Goal: Find specific page/section: Find specific page/section

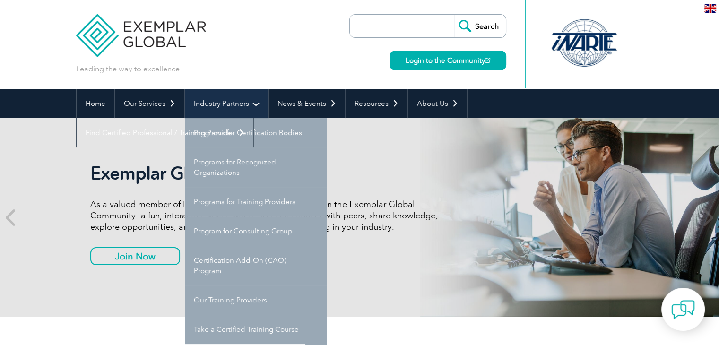
click at [221, 103] on link "Industry Partners" at bounding box center [226, 103] width 83 height 29
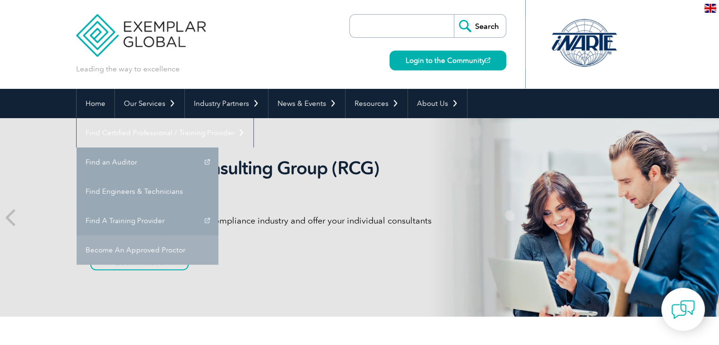
click at [218, 235] on link "Become An Approved Proctor" at bounding box center [148, 249] width 142 height 29
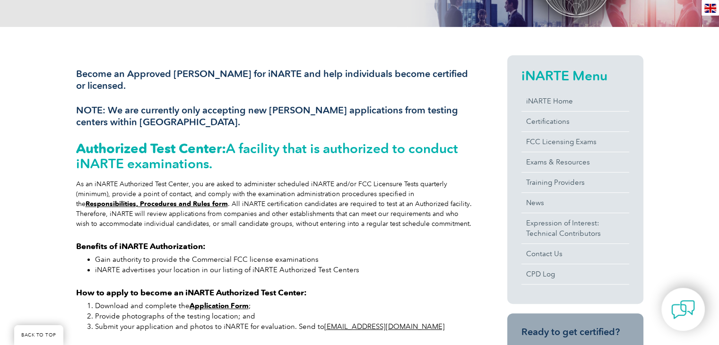
scroll to position [194, 0]
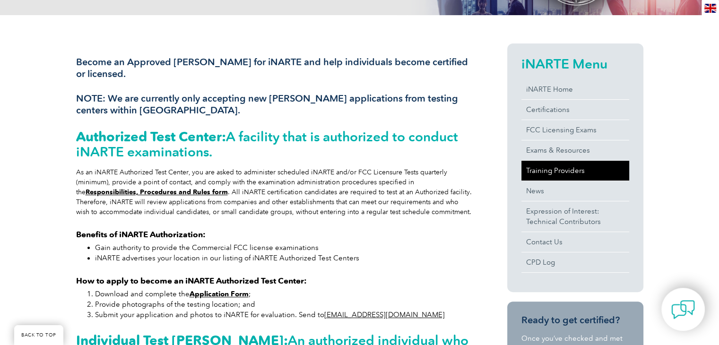
click at [543, 173] on link "Training Providers" at bounding box center [576, 171] width 108 height 20
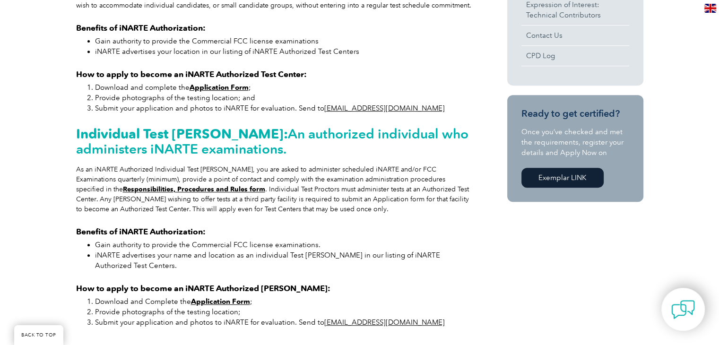
scroll to position [440, 0]
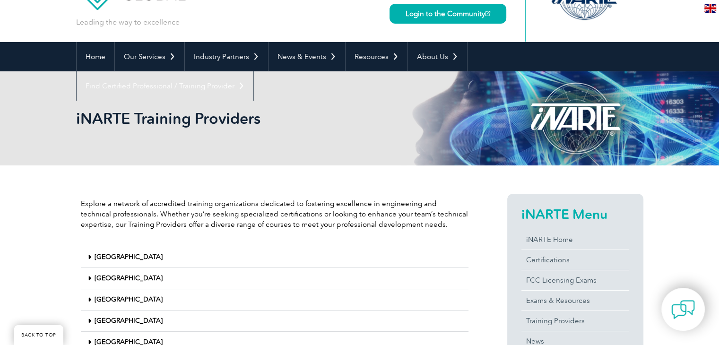
scroll to position [170, 0]
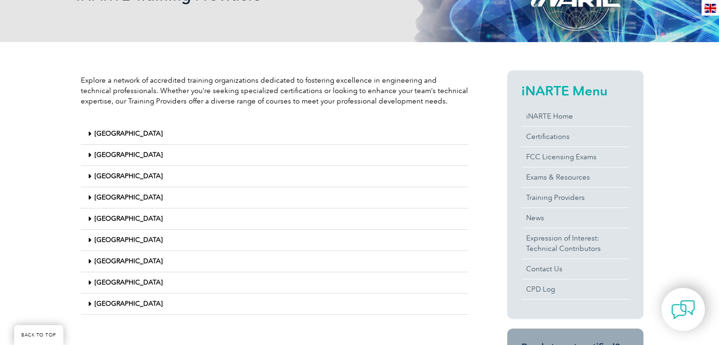
click at [119, 157] on div "India" at bounding box center [275, 155] width 388 height 21
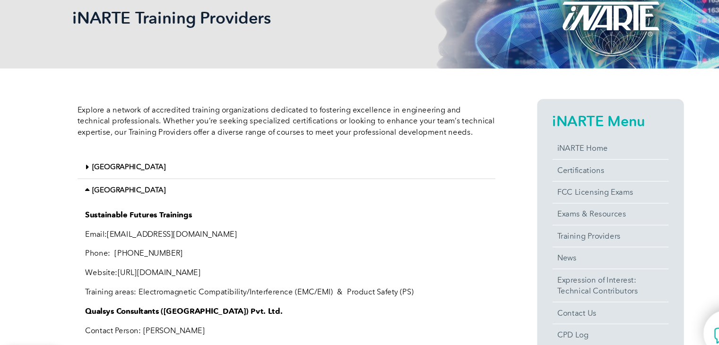
scroll to position [0, 0]
